Goal: Information Seeking & Learning: Learn about a topic

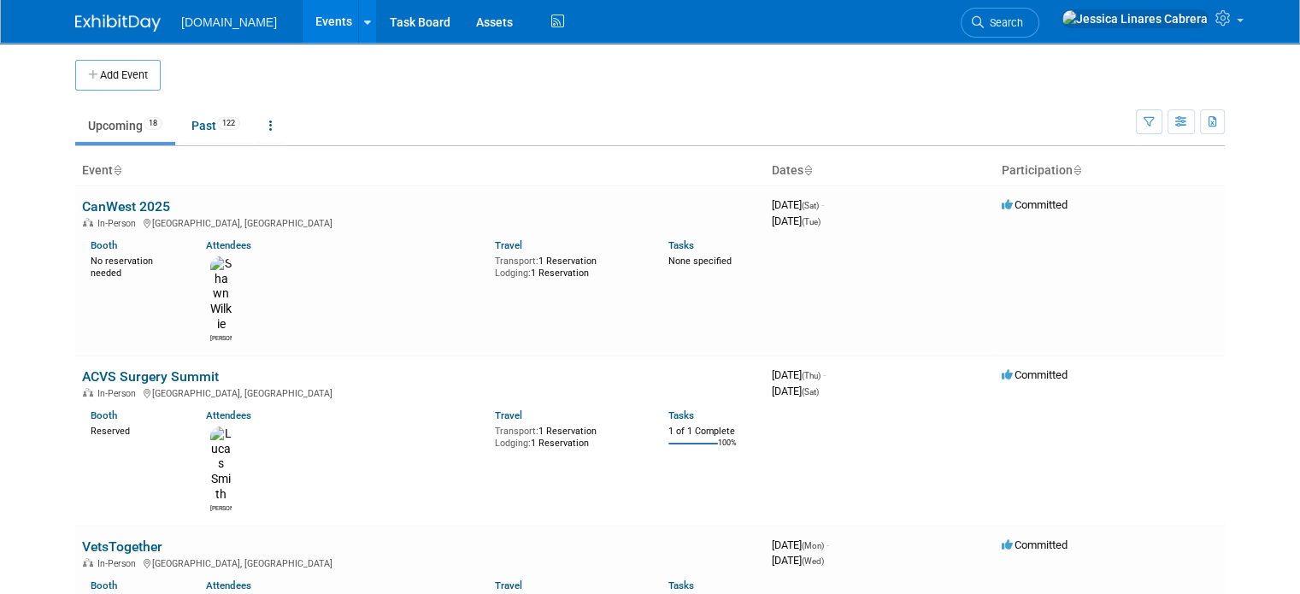
click at [205, 103] on td "Upcoming 18 Past 122 All Events 140 Past and Upcoming Grouped Annually Events g…" at bounding box center [605, 119] width 1061 height 56
click at [191, 121] on link "Past 122" at bounding box center [216, 125] width 74 height 32
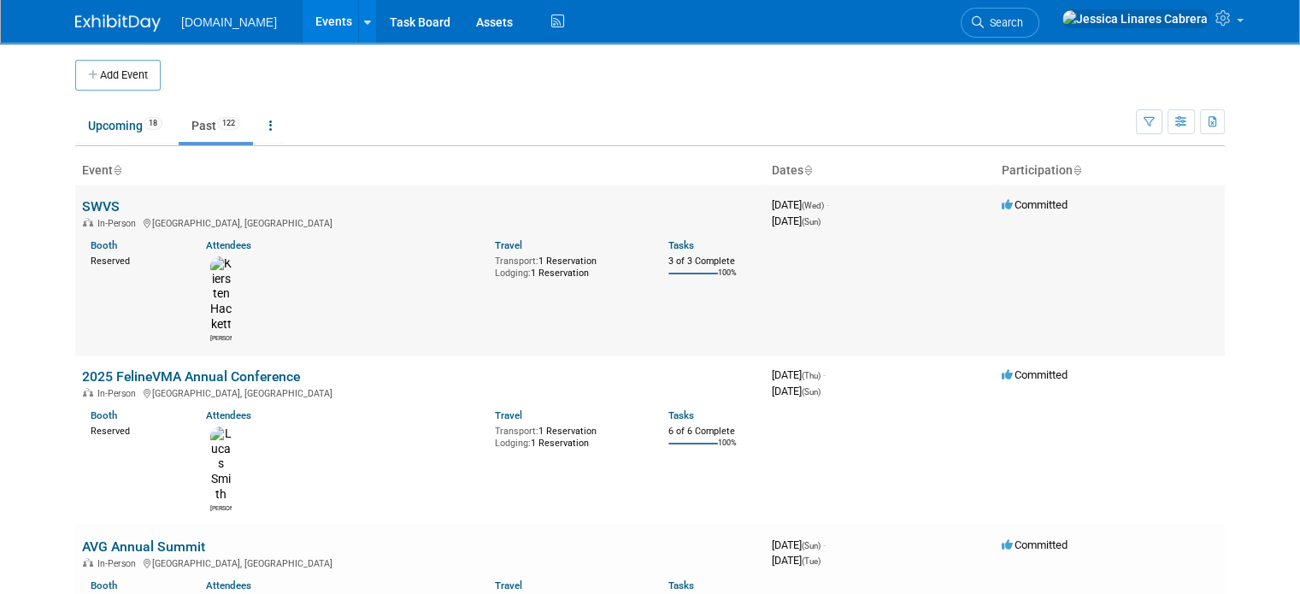
click at [98, 203] on link "SWVS" at bounding box center [101, 206] width 38 height 16
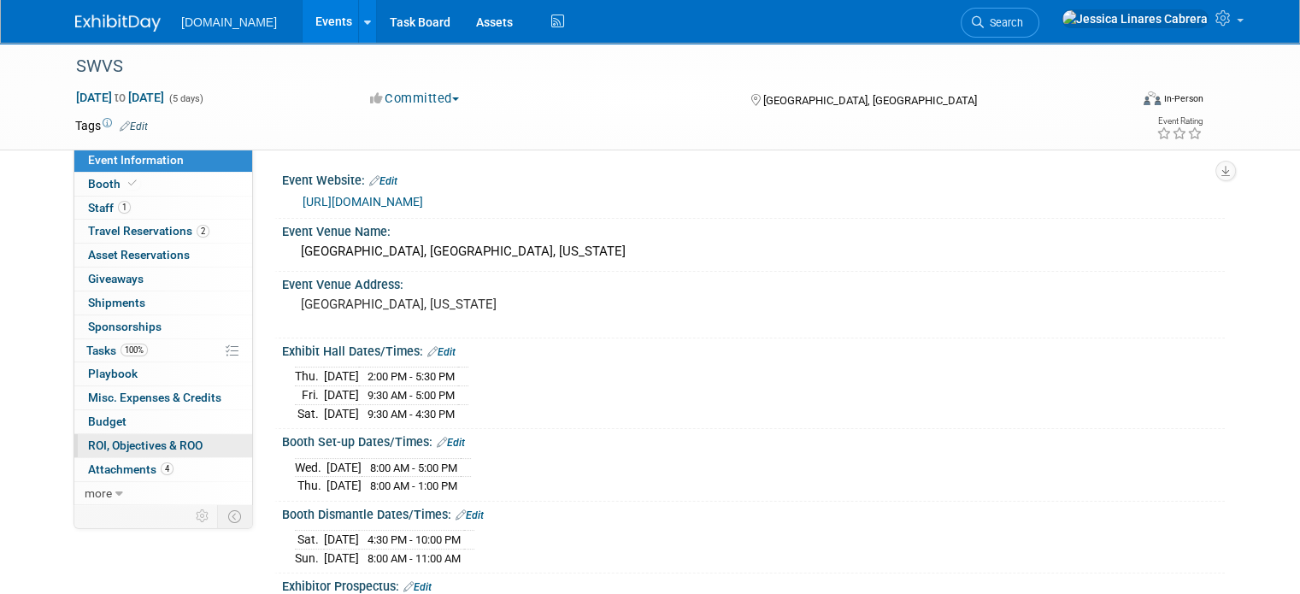
click at [107, 441] on span "ROI, Objectives & ROO 0" at bounding box center [145, 446] width 115 height 14
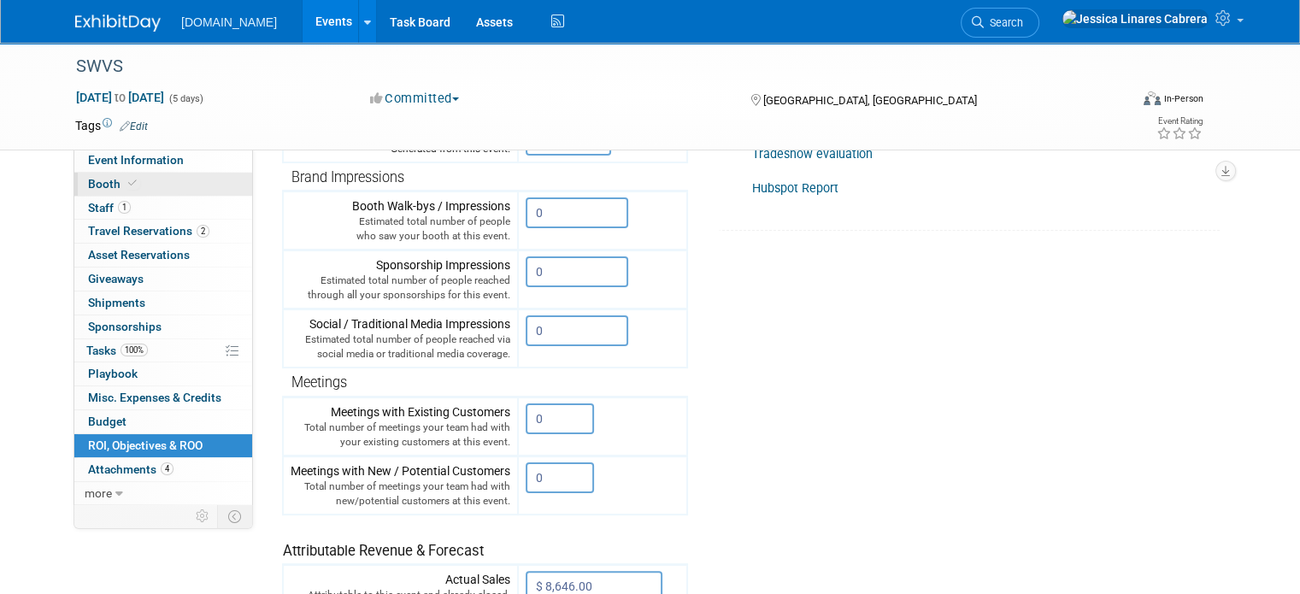
scroll to position [256, 0]
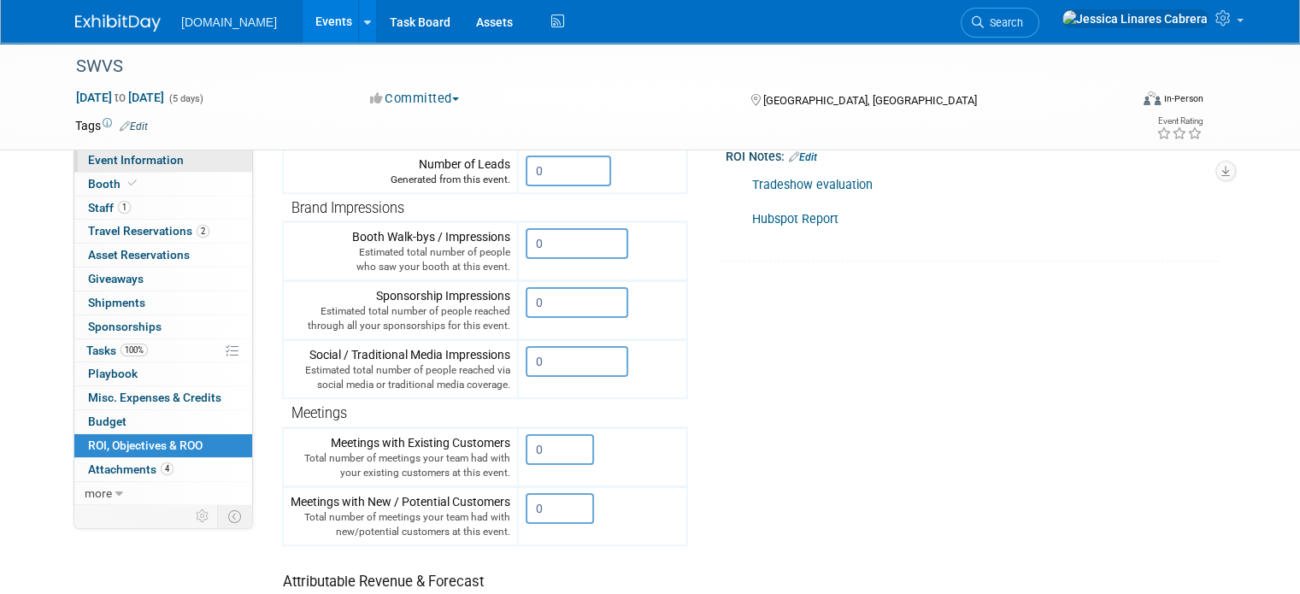
click at [144, 166] on span "Event Information" at bounding box center [136, 160] width 96 height 14
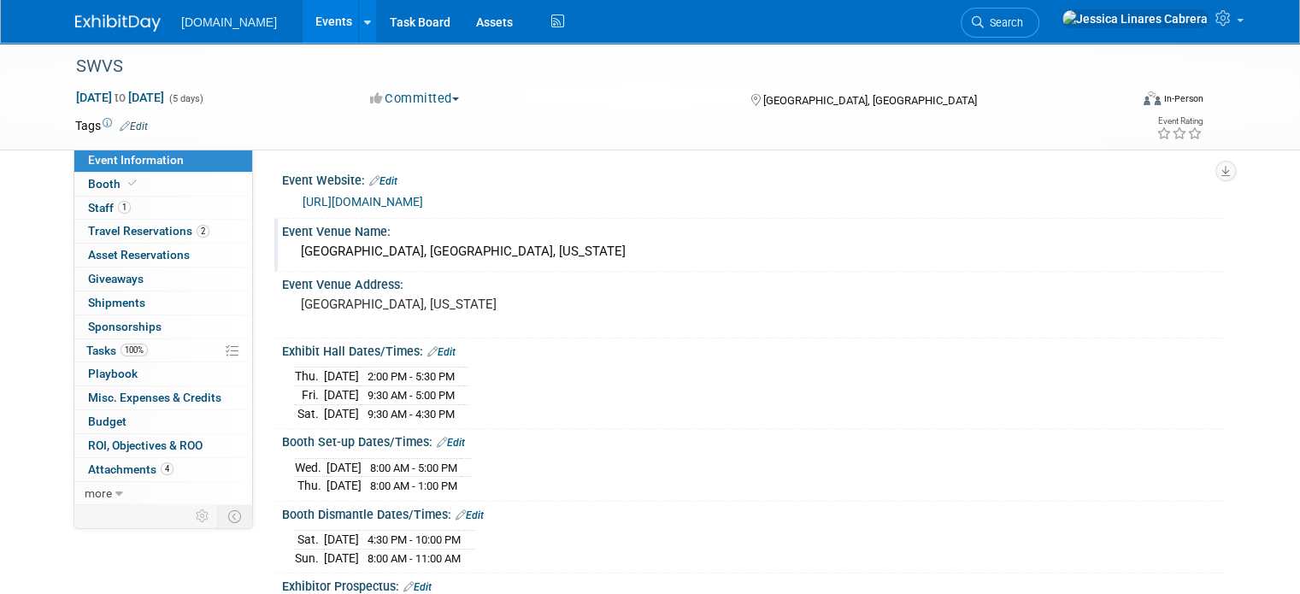
drag, startPoint x: 286, startPoint y: 252, endPoint x: 565, endPoint y: 262, distance: 278.9
click at [565, 262] on div "Fort Worth Convention Center, Fort Worth, Texas" at bounding box center [753, 252] width 917 height 27
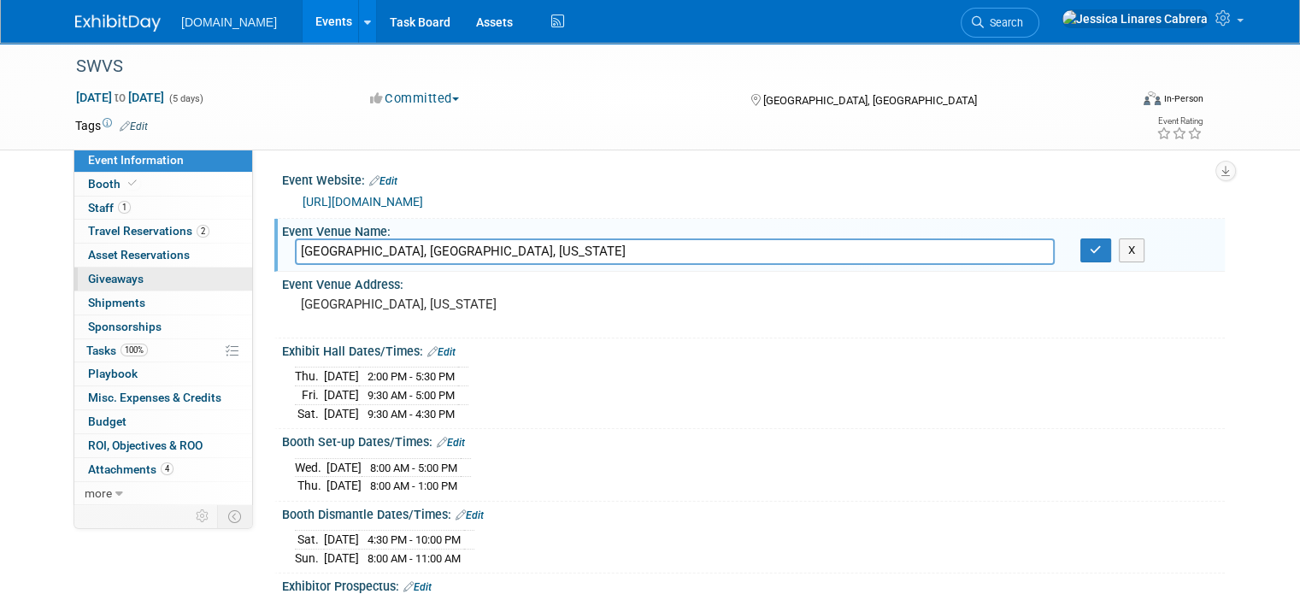
drag, startPoint x: 575, startPoint y: 246, endPoint x: 120, endPoint y: 268, distance: 456.2
click at [120, 268] on div "Event Information Event Info Booth Booth 1 Staff 1 Staff 2 Travel Reservations …" at bounding box center [650, 520] width 1176 height 954
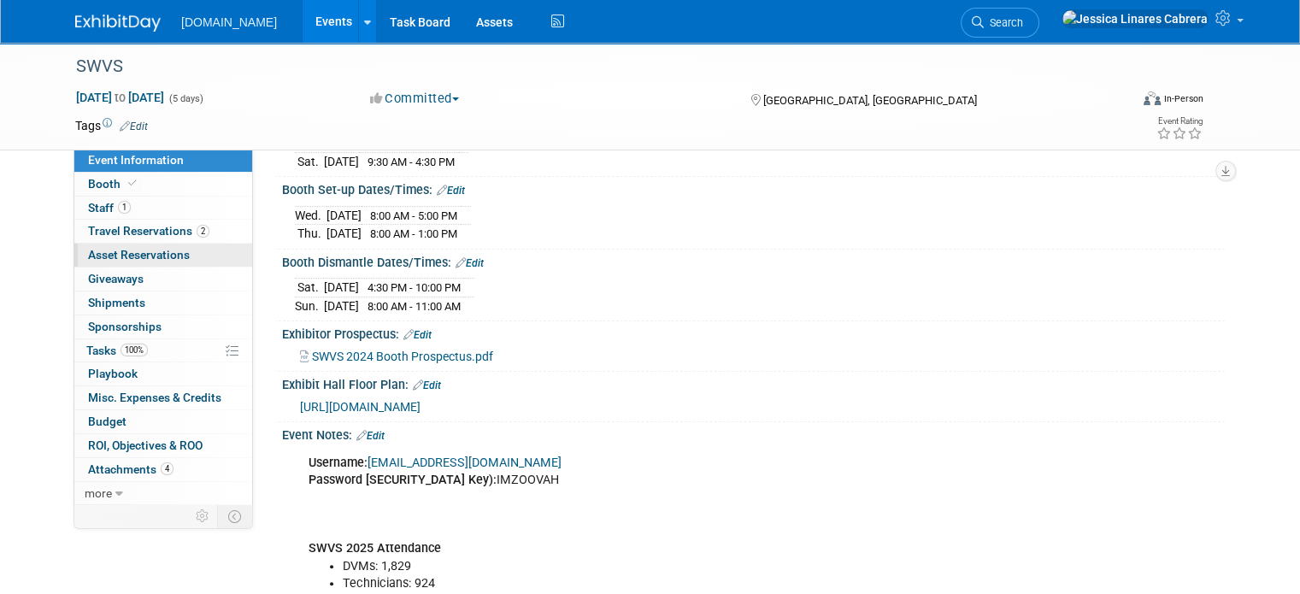
scroll to position [256, 0]
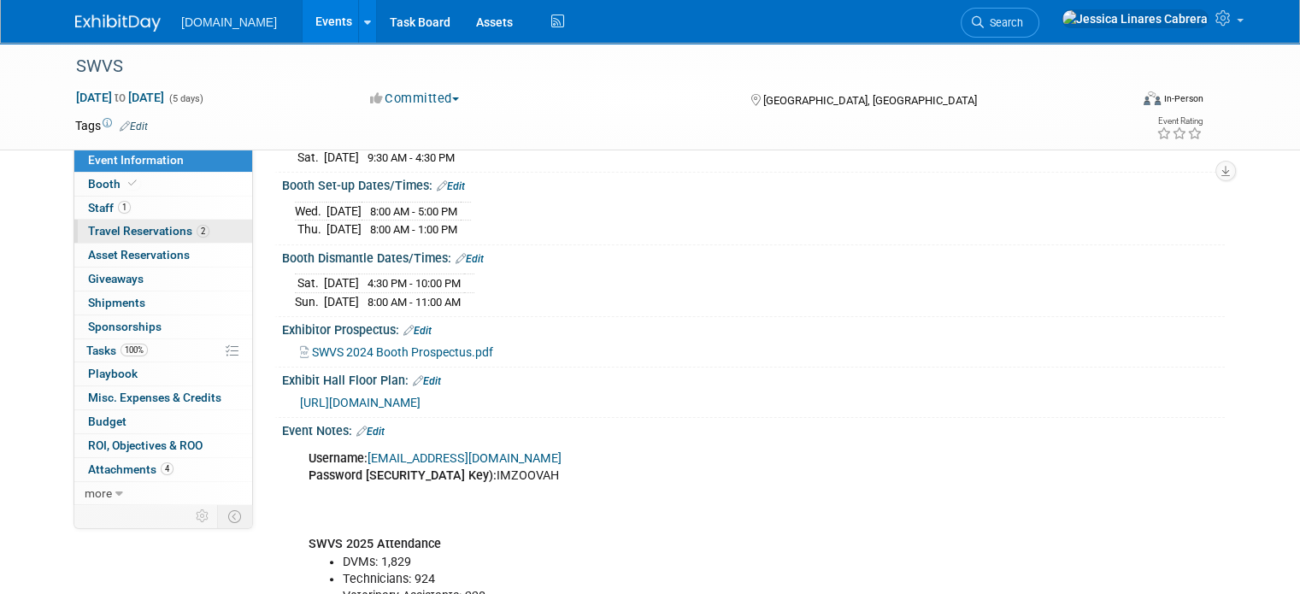
click at [130, 228] on span "Travel Reservations 2" at bounding box center [148, 231] width 121 height 14
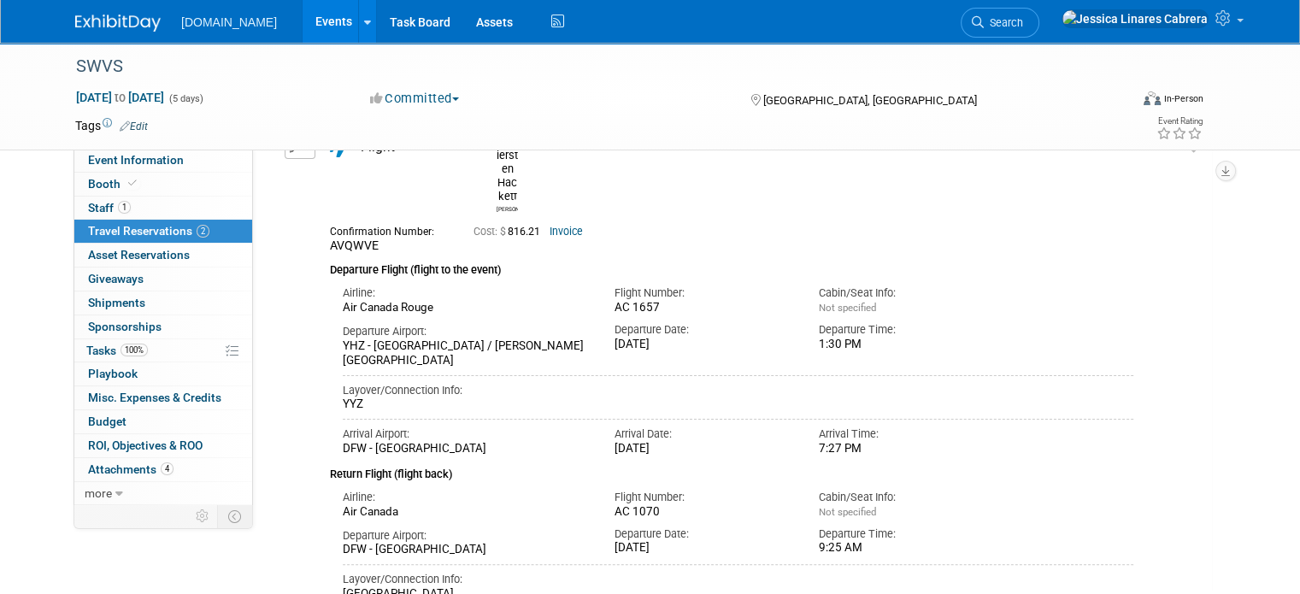
click at [559, 226] on link "Invoice" at bounding box center [566, 232] width 33 height 12
drag, startPoint x: 1023, startPoint y: 153, endPoint x: 1024, endPoint y: 143, distance: 10.4
click at [1024, 145] on div "SWVS Sep 24, 2025 to Sep 28, 2025 (5 days) Sep 24, 2025 to Sep 28, 2025 Committ…" at bounding box center [650, 207] width 1300 height 842
click at [955, 253] on div "Departure Flight (flight to the event)" at bounding box center [732, 266] width 804 height 26
click at [89, 180] on span "Booth" at bounding box center [114, 184] width 52 height 14
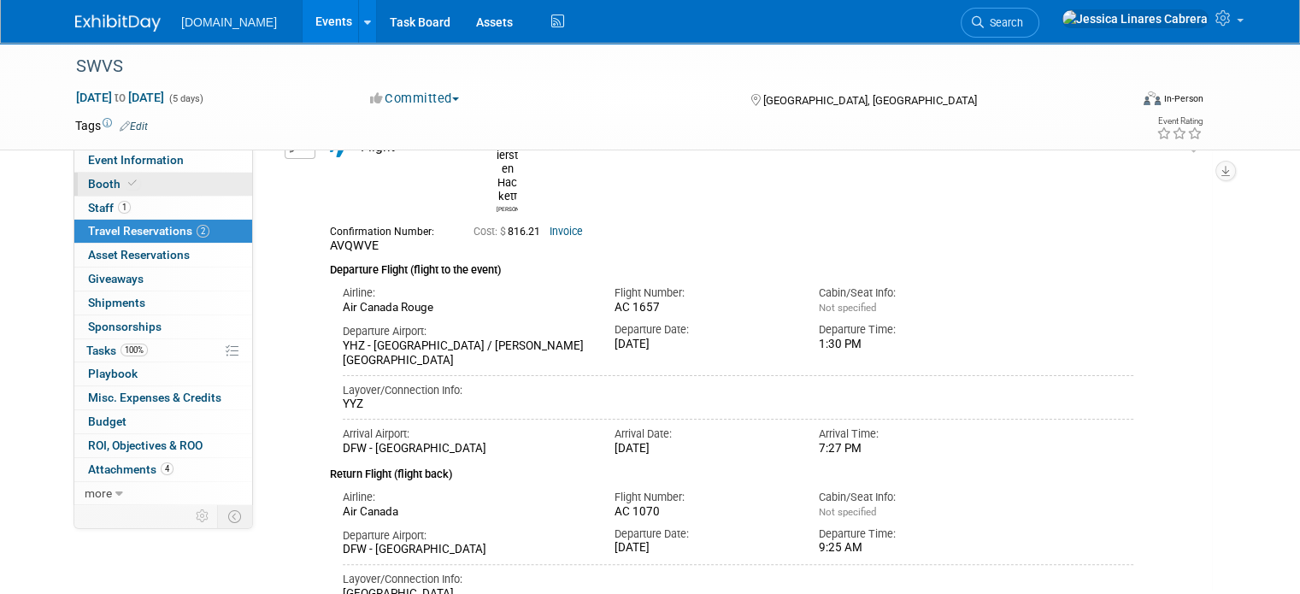
scroll to position [0, 0]
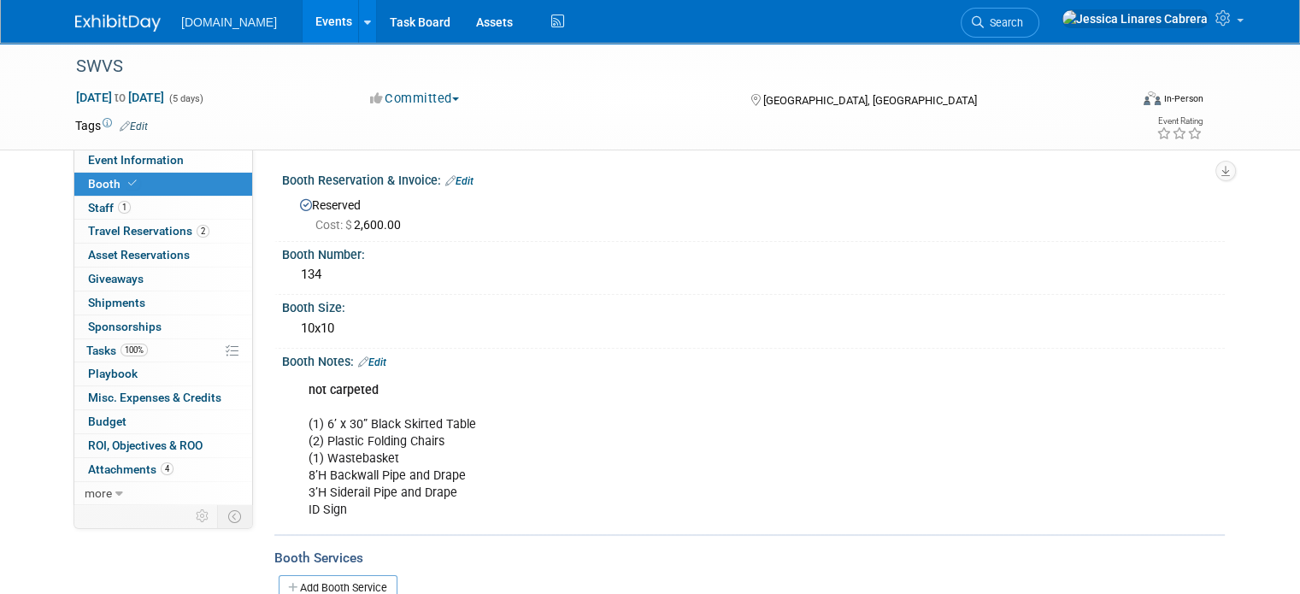
click at [363, 227] on span "Cost: $ 2,600.00" at bounding box center [361, 225] width 92 height 14
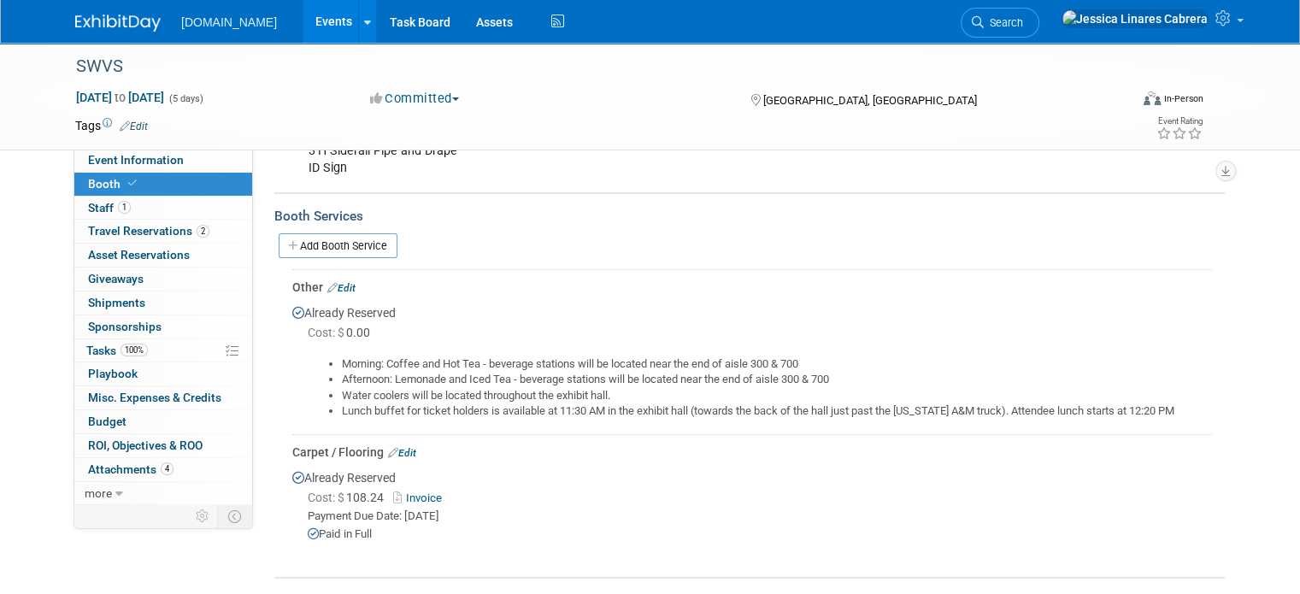
scroll to position [507, 0]
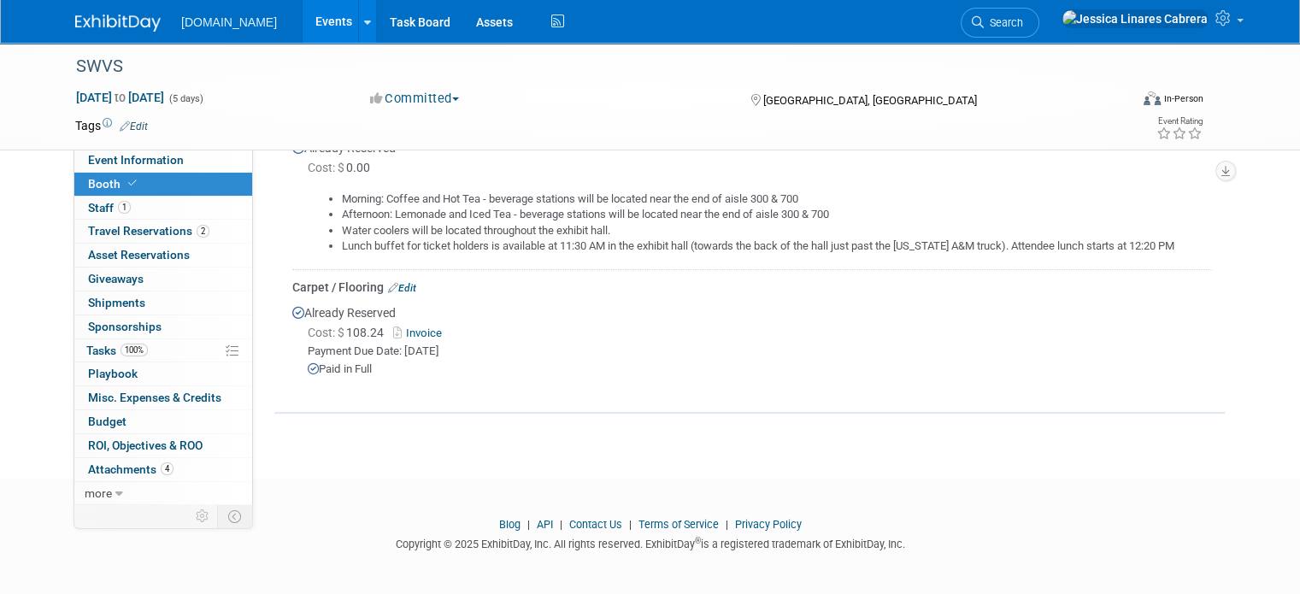
click at [423, 328] on link "Invoice" at bounding box center [421, 333] width 56 height 13
click at [132, 468] on span "Attachments 4" at bounding box center [130, 470] width 85 height 14
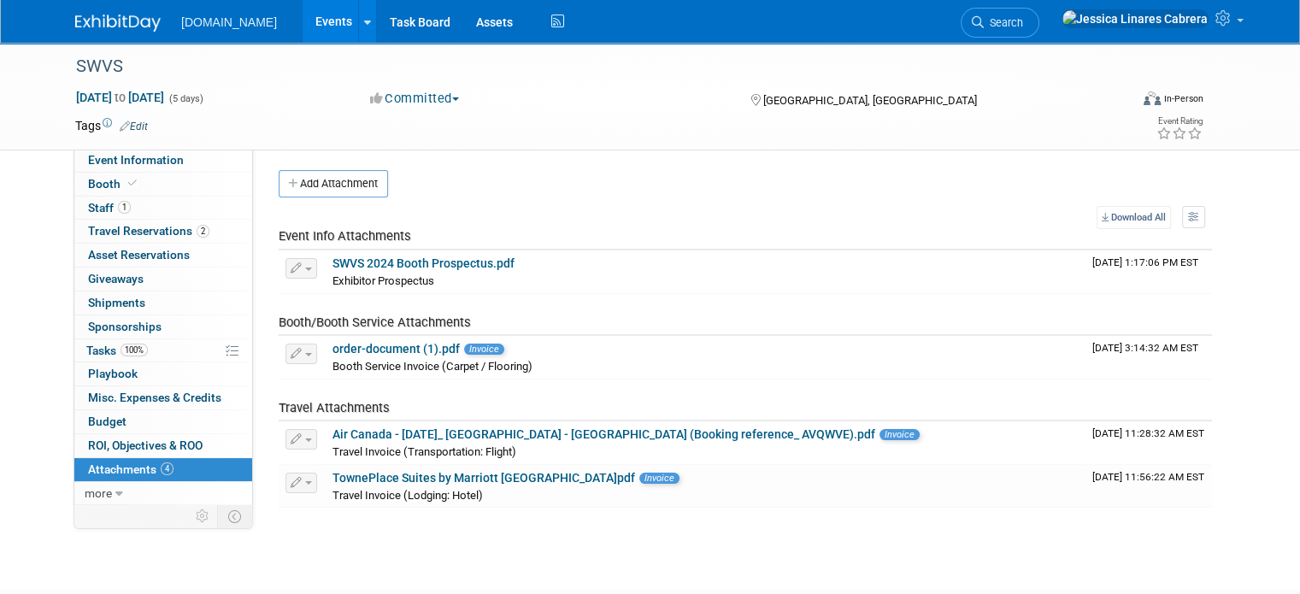
scroll to position [0, 0]
click at [139, 165] on span "Event Information" at bounding box center [136, 160] width 96 height 14
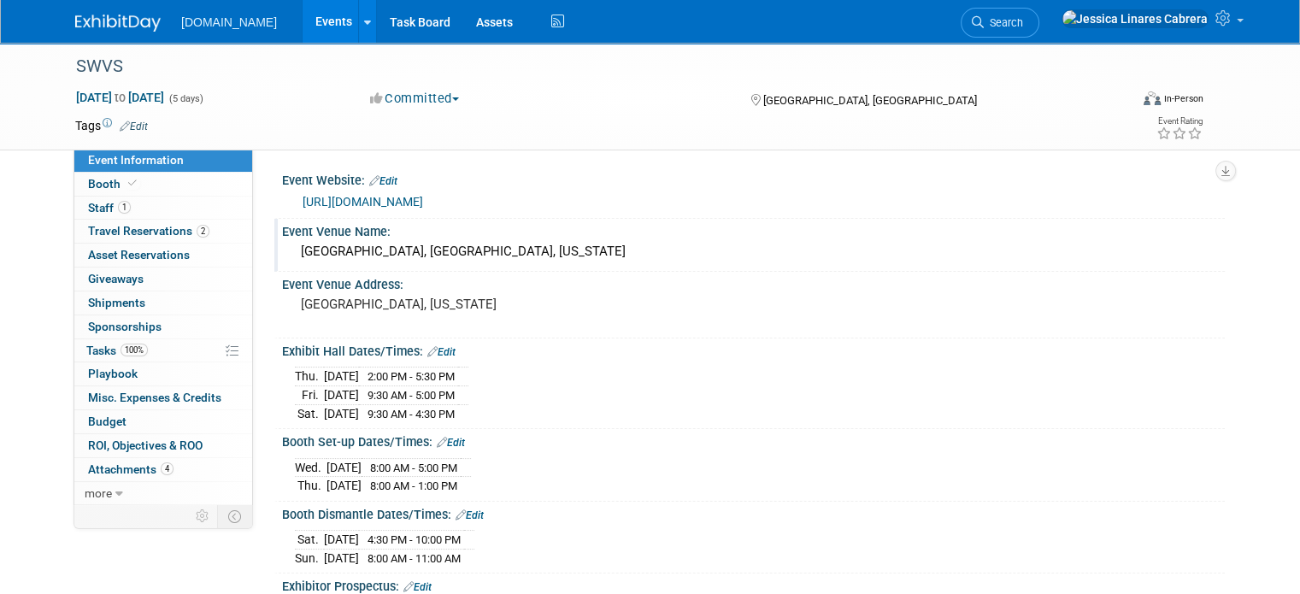
drag, startPoint x: 576, startPoint y: 256, endPoint x: 278, endPoint y: 262, distance: 298.5
click at [282, 262] on div "Fort Worth Convention Center, Fort Worth, Texas" at bounding box center [753, 253] width 943 height 28
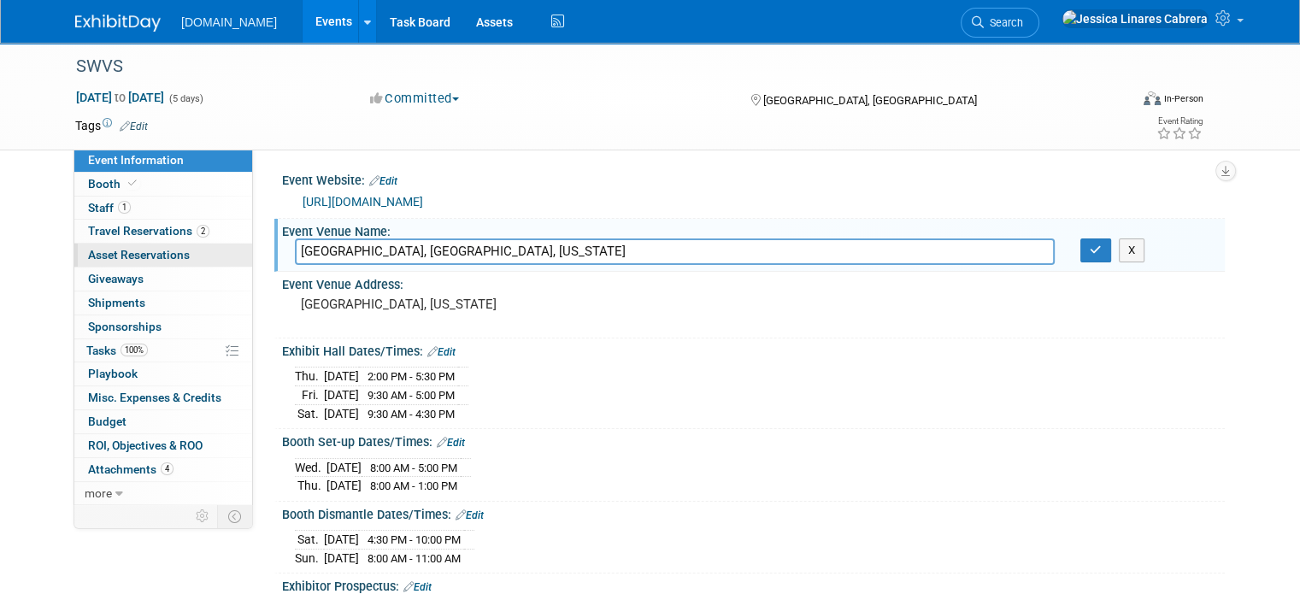
drag, startPoint x: 585, startPoint y: 256, endPoint x: 231, endPoint y: 248, distance: 354.0
click at [200, 241] on div "Event Information Event Info Booth Booth 1 Staff 1 Staff 2 Travel Reservations …" at bounding box center [650, 520] width 1176 height 954
click at [137, 227] on span "Travel Reservations 2" at bounding box center [148, 231] width 121 height 14
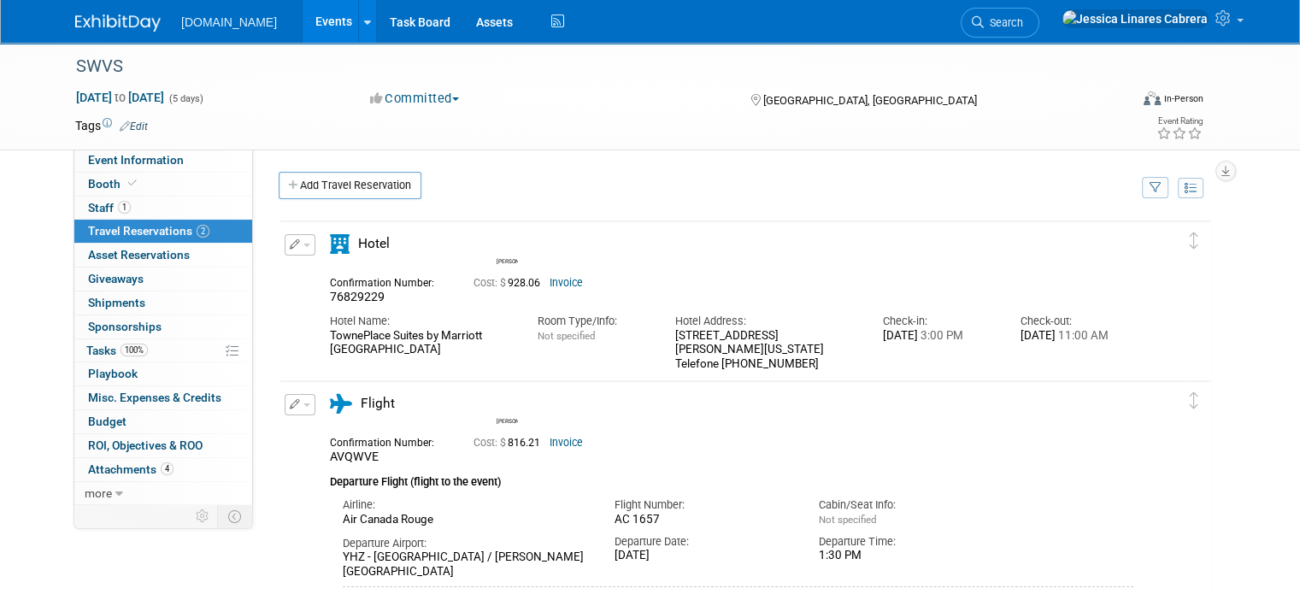
click at [557, 281] on link "Invoice" at bounding box center [566, 283] width 33 height 12
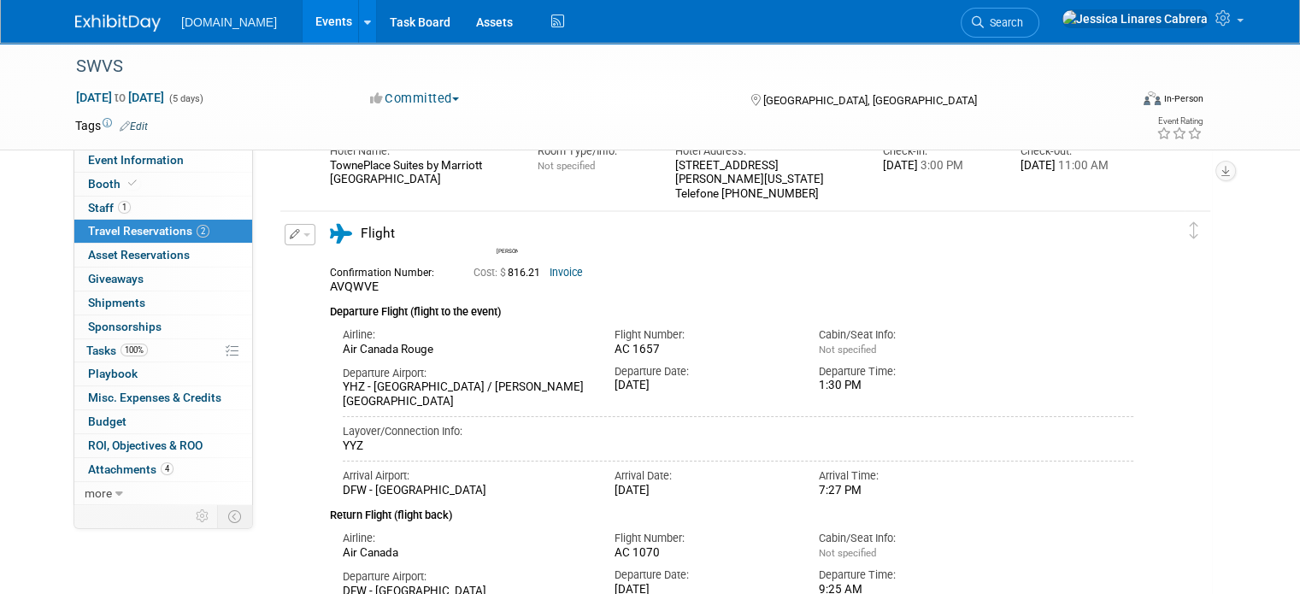
scroll to position [171, 0]
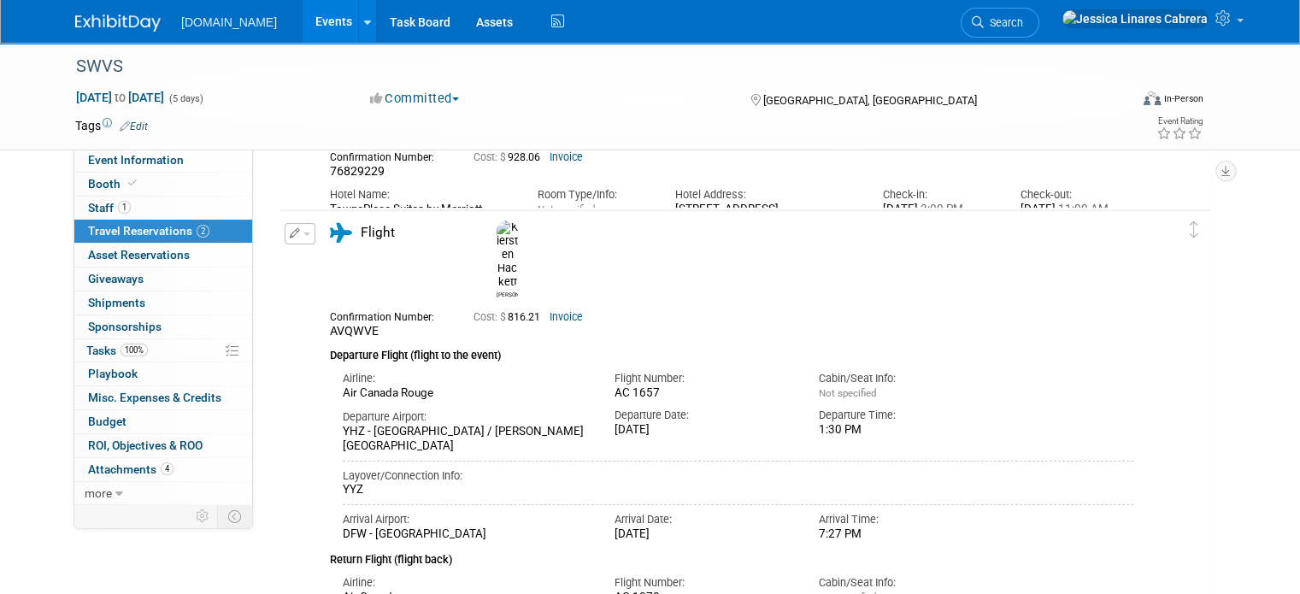
click at [561, 311] on link "Invoice" at bounding box center [566, 317] width 33 height 12
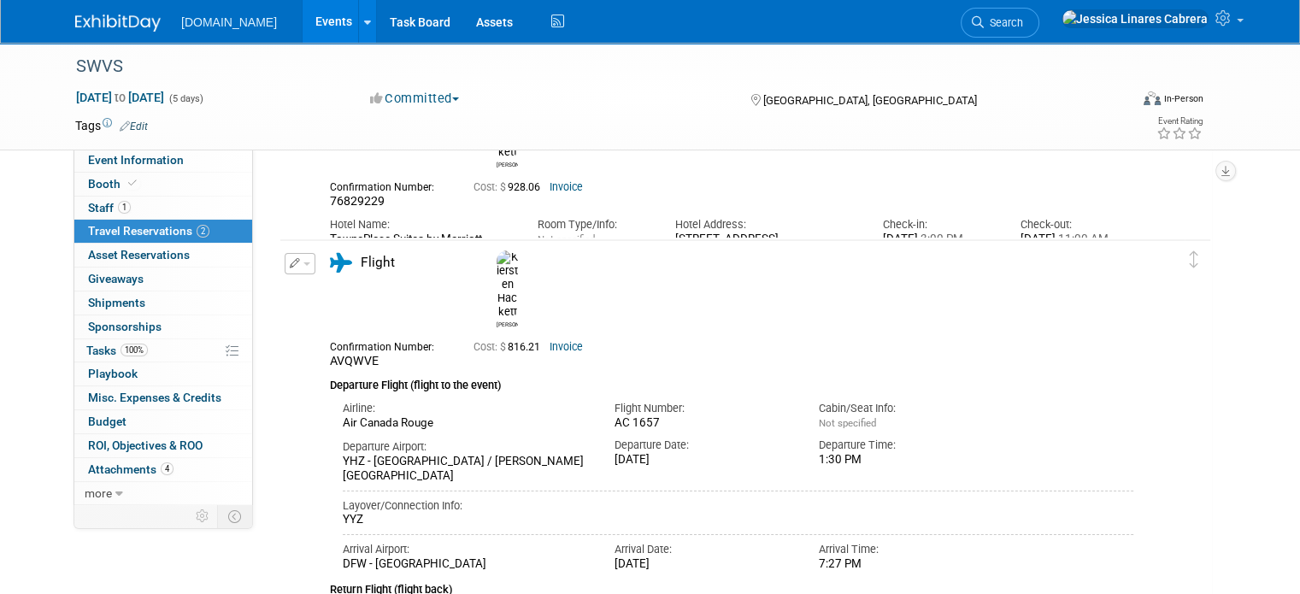
scroll to position [0, 0]
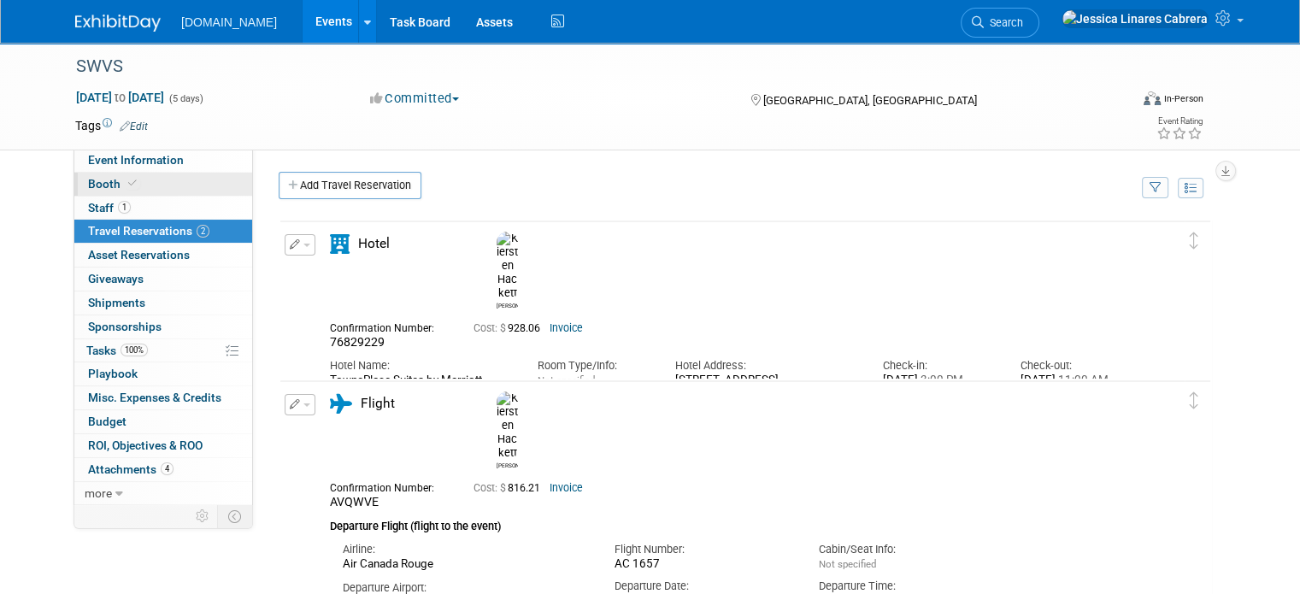
click at [88, 187] on span "Booth" at bounding box center [114, 184] width 52 height 14
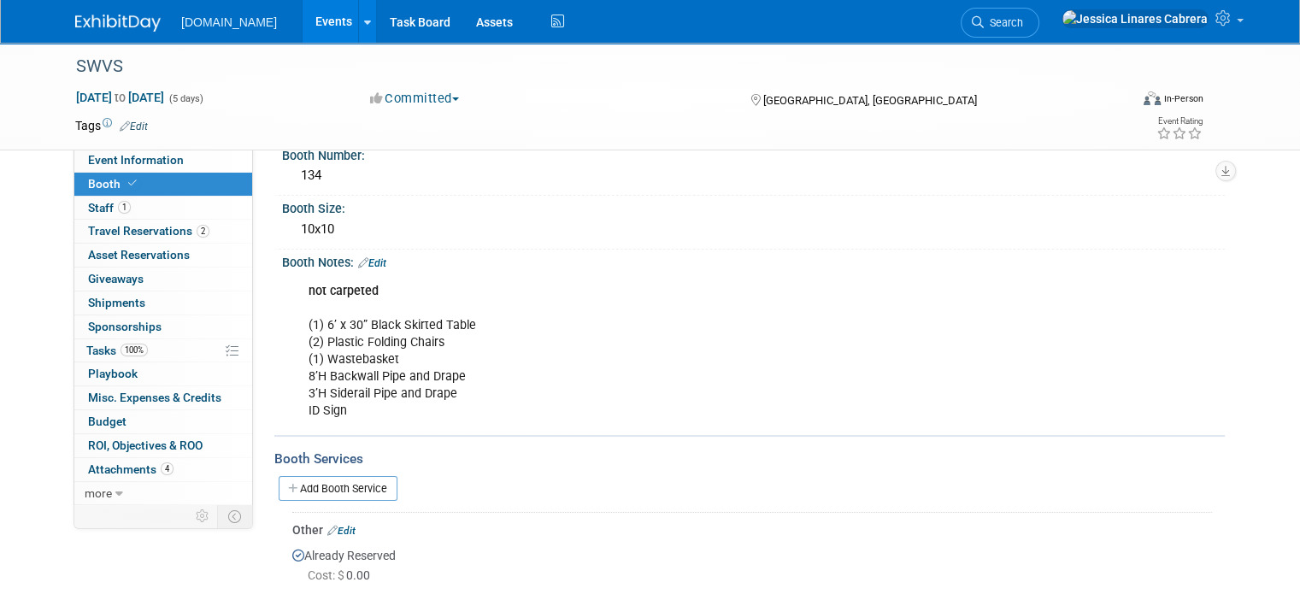
scroll to position [171, 0]
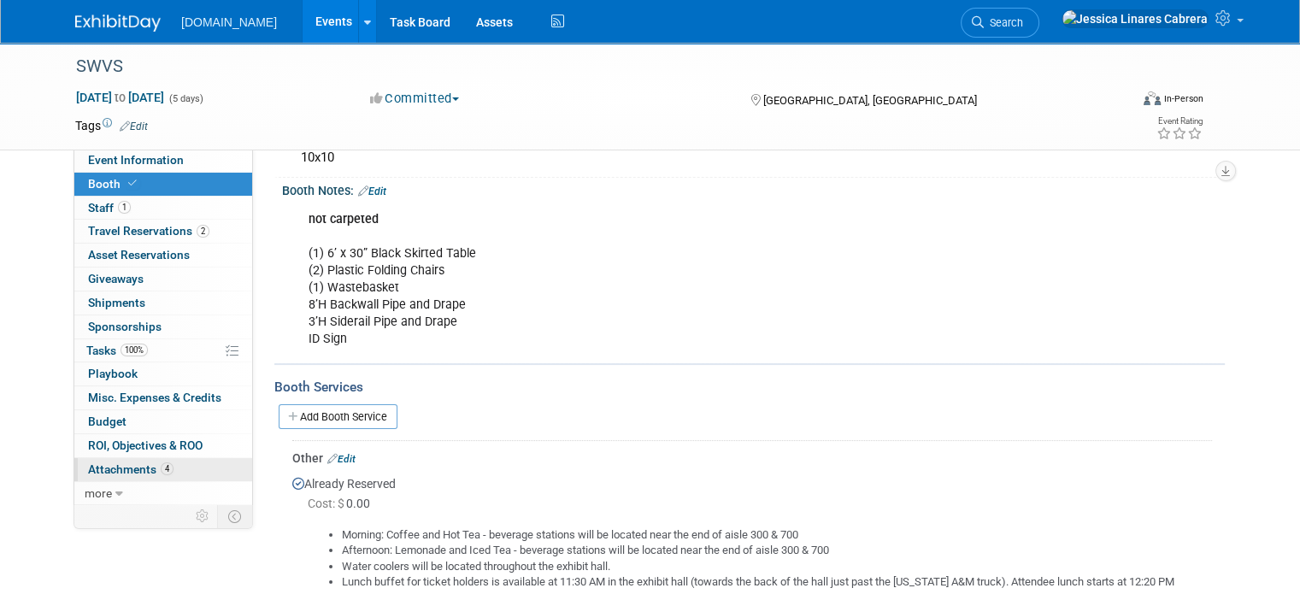
click at [101, 463] on span "Attachments 4" at bounding box center [130, 470] width 85 height 14
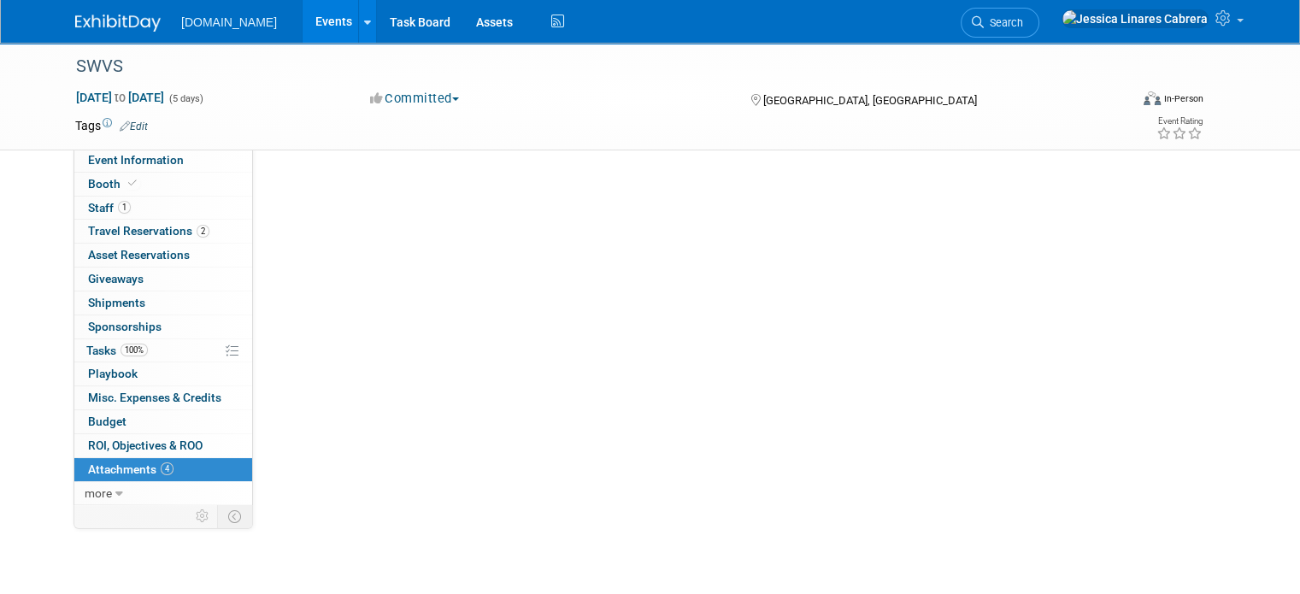
scroll to position [0, 0]
